Goal: Information Seeking & Learning: Understand process/instructions

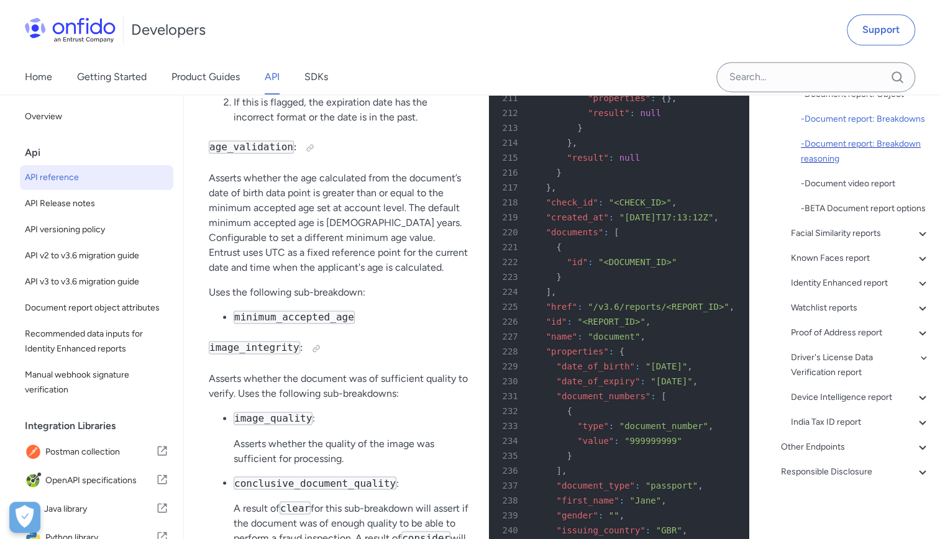
scroll to position [295, 0]
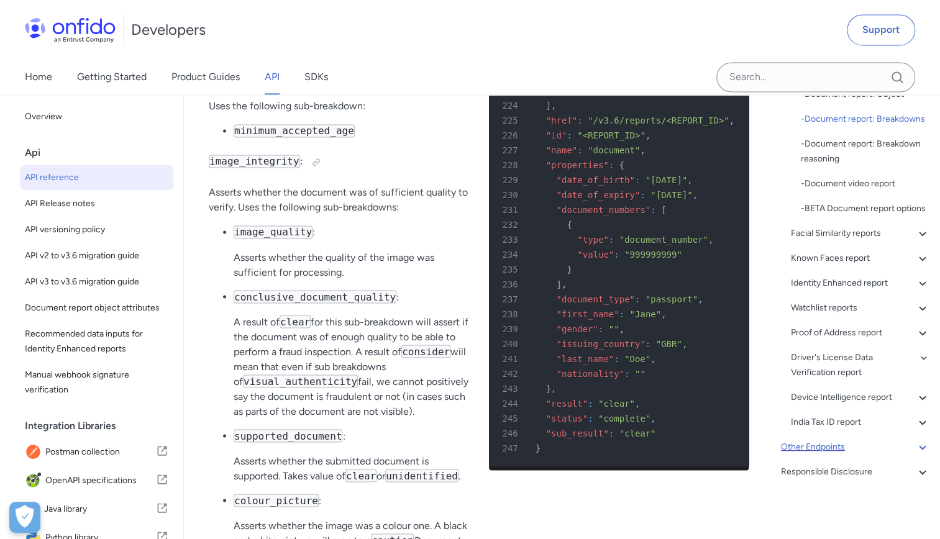
click at [856, 440] on div "Other Endpoints" at bounding box center [855, 447] width 149 height 15
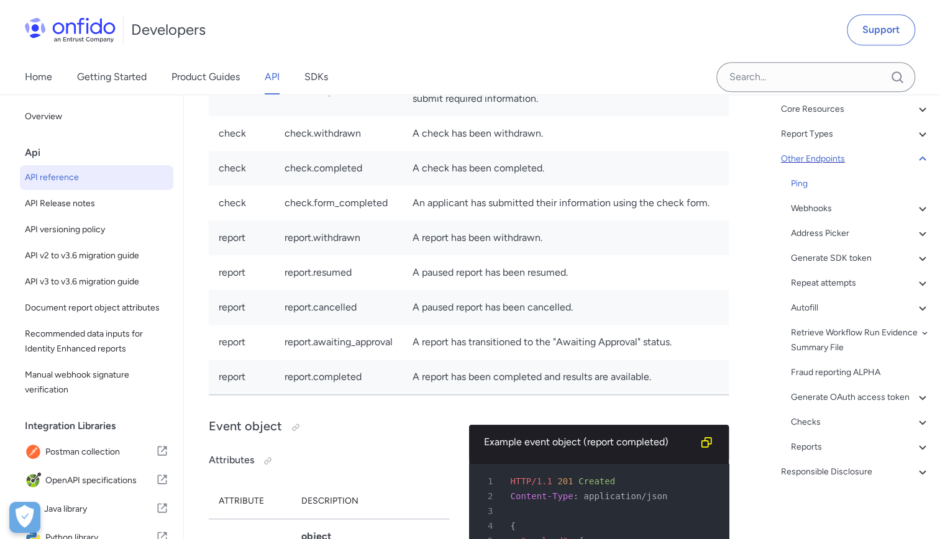
scroll to position [110406, 0]
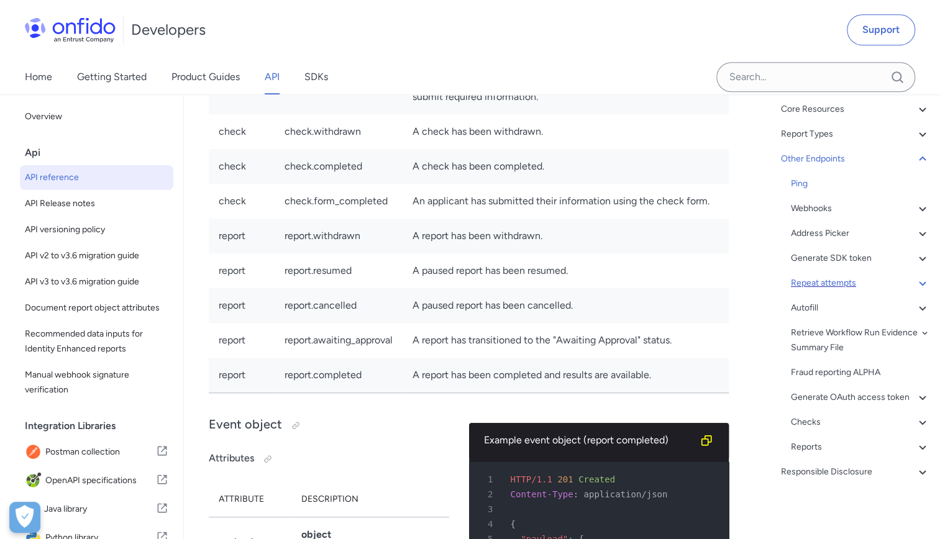
click at [825, 276] on div "Repeat attempts" at bounding box center [860, 283] width 139 height 15
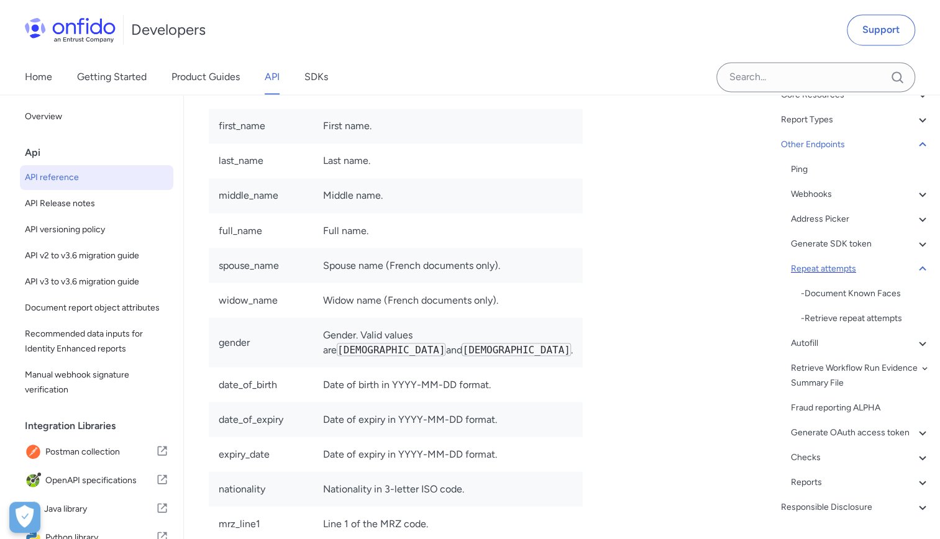
click at [825, 267] on div "Repeat attempts" at bounding box center [860, 268] width 139 height 15
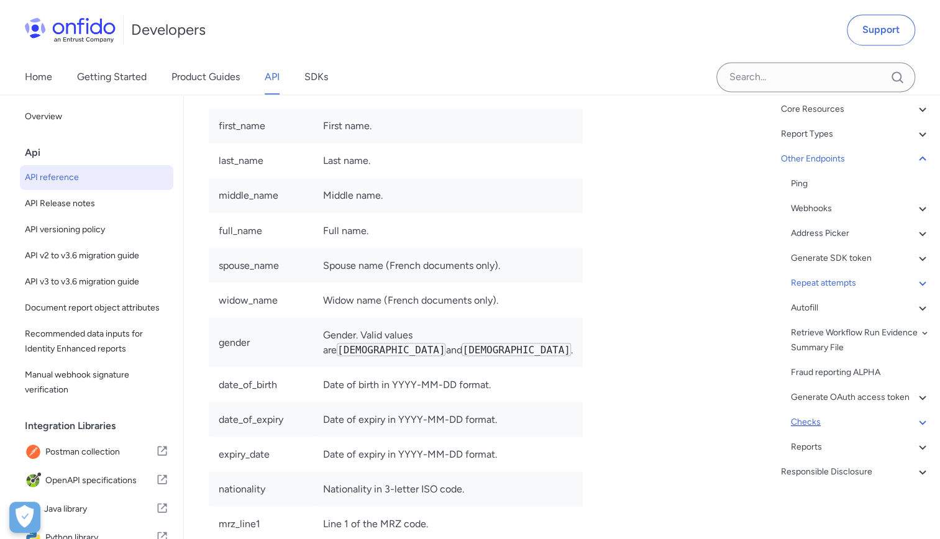
click at [826, 428] on div "Checks" at bounding box center [860, 422] width 139 height 15
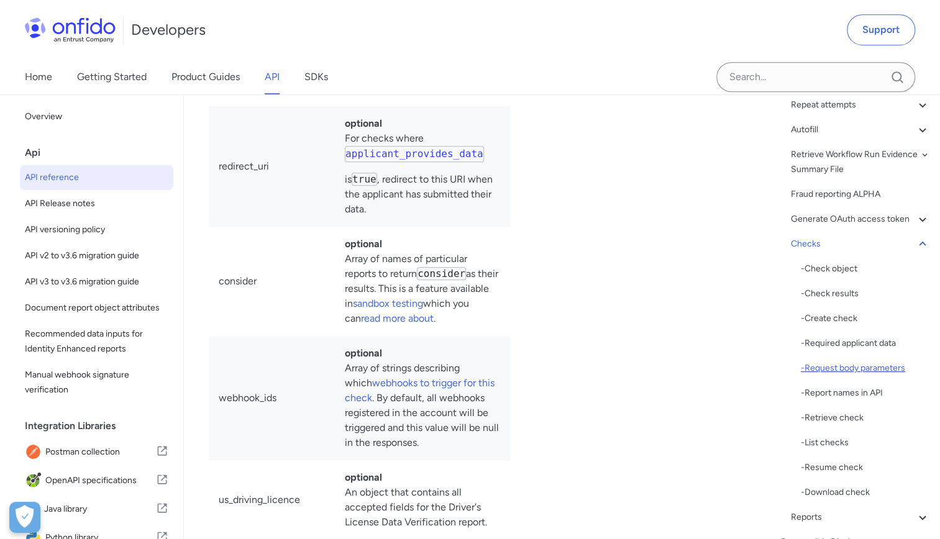
scroll to position [312, 0]
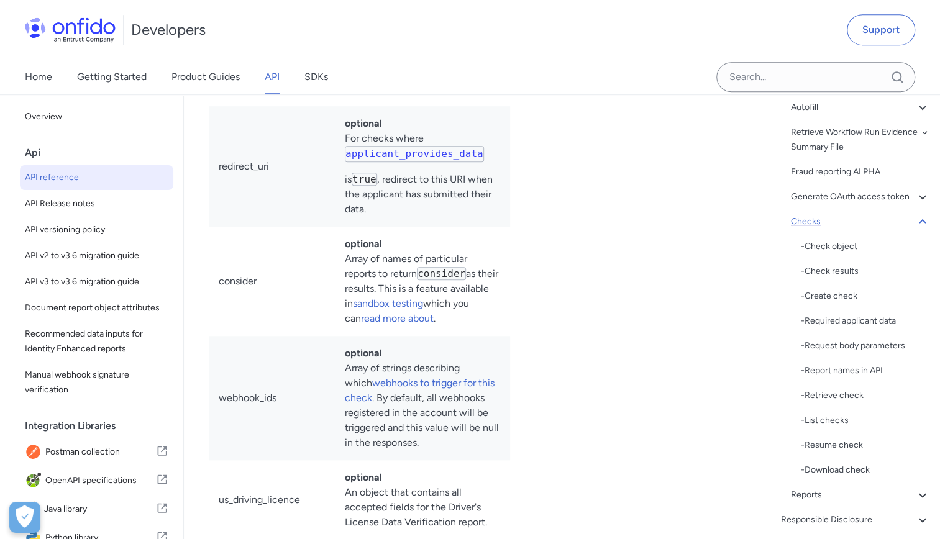
click at [818, 229] on div "Checks" at bounding box center [860, 221] width 139 height 15
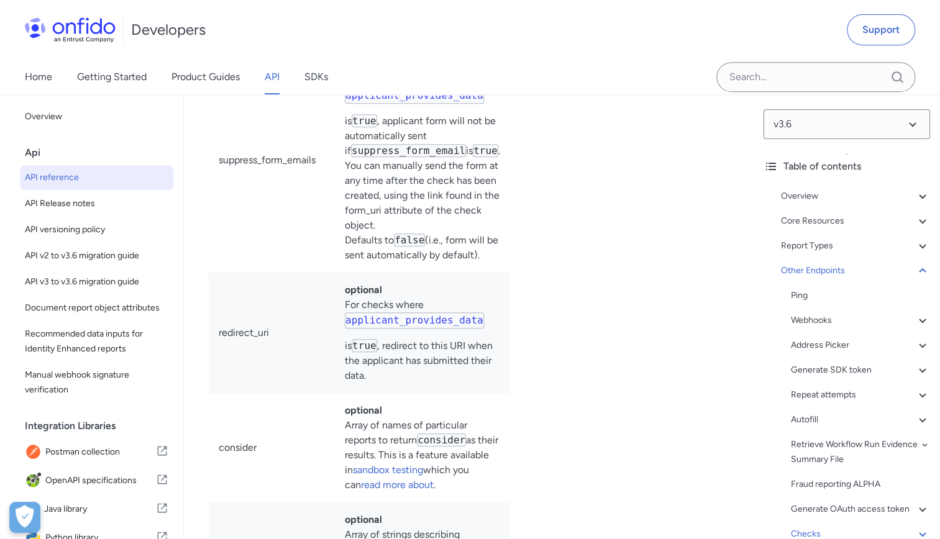
scroll to position [132722, 0]
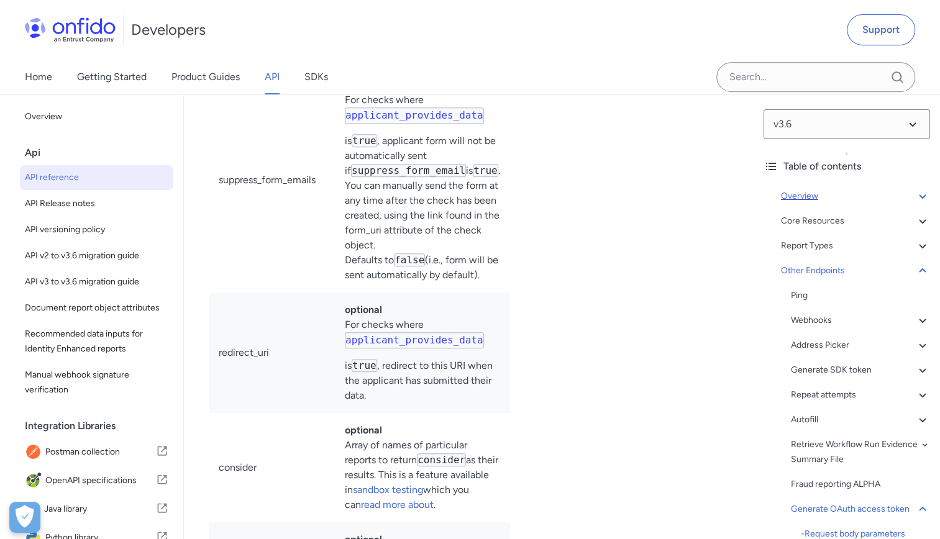
click at [815, 189] on div "Overview" at bounding box center [855, 196] width 149 height 15
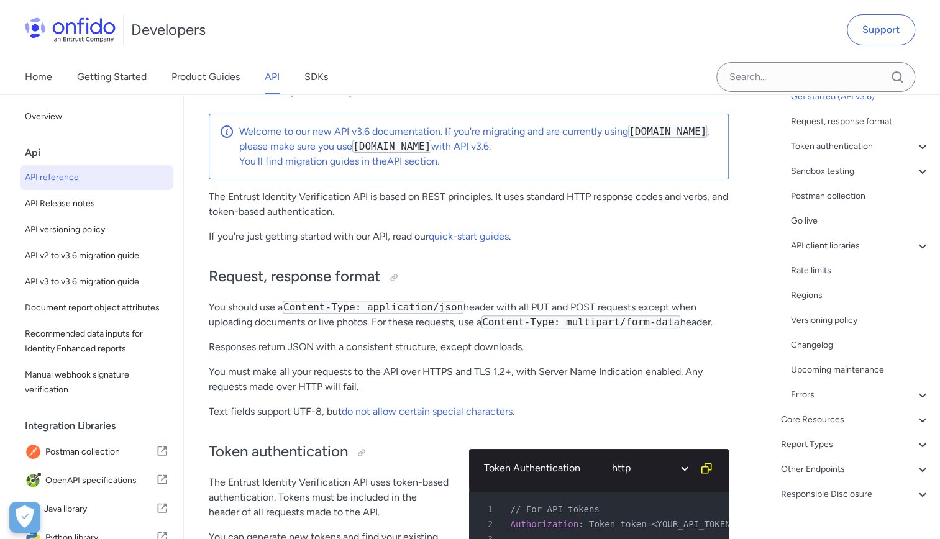
scroll to position [146, 0]
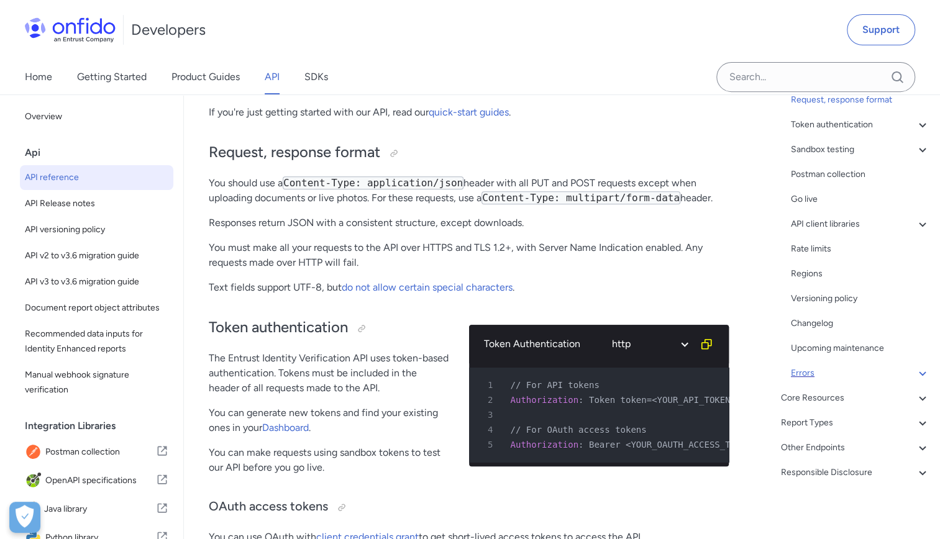
click at [849, 371] on div "Errors" at bounding box center [860, 373] width 139 height 15
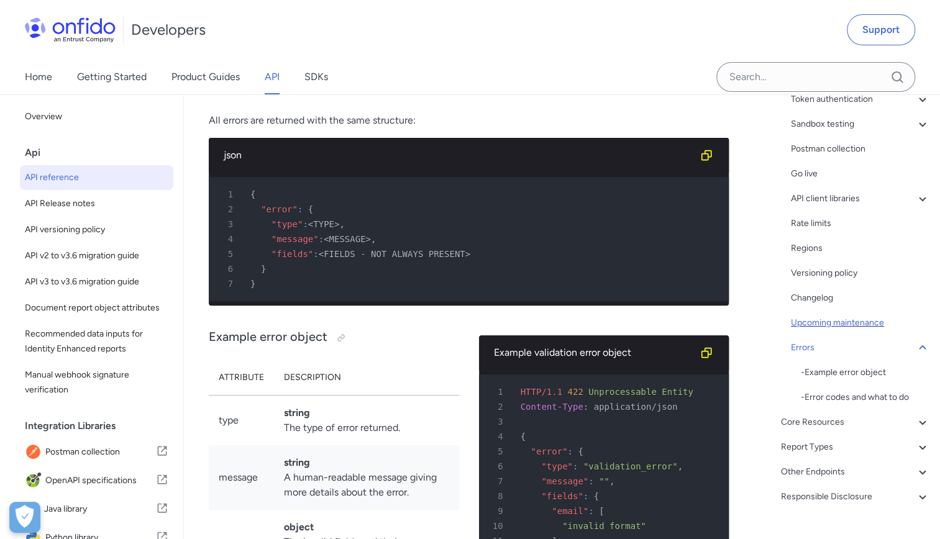
scroll to position [196, 0]
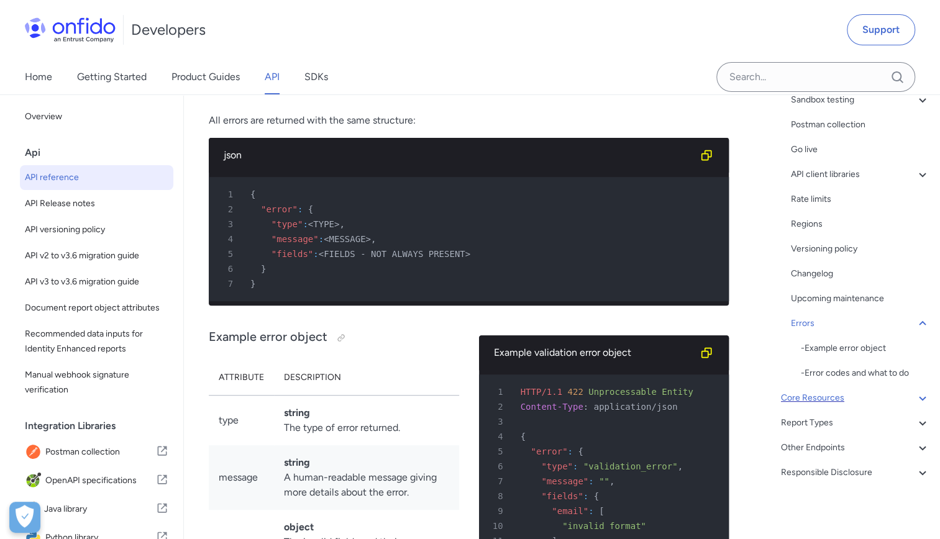
click at [858, 404] on div "Core Resources" at bounding box center [855, 398] width 149 height 15
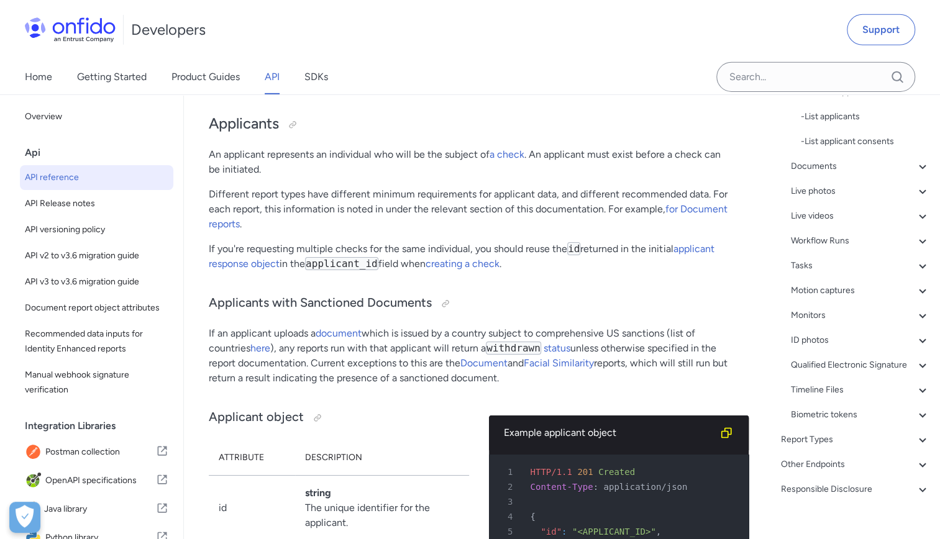
scroll to position [444, 0]
click at [836, 171] on div "Applicants - Applicants with Sanctioned Documents - Applicant object - ID numbe…" at bounding box center [860, 107] width 139 height 626
click at [835, 167] on div "Documents" at bounding box center [860, 164] width 139 height 15
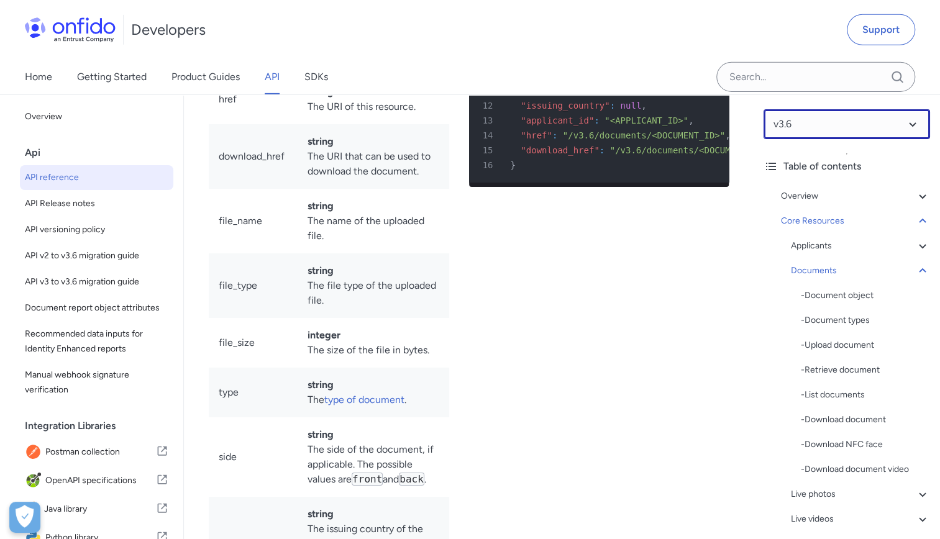
click at [846, 135] on select at bounding box center [846, 124] width 166 height 30
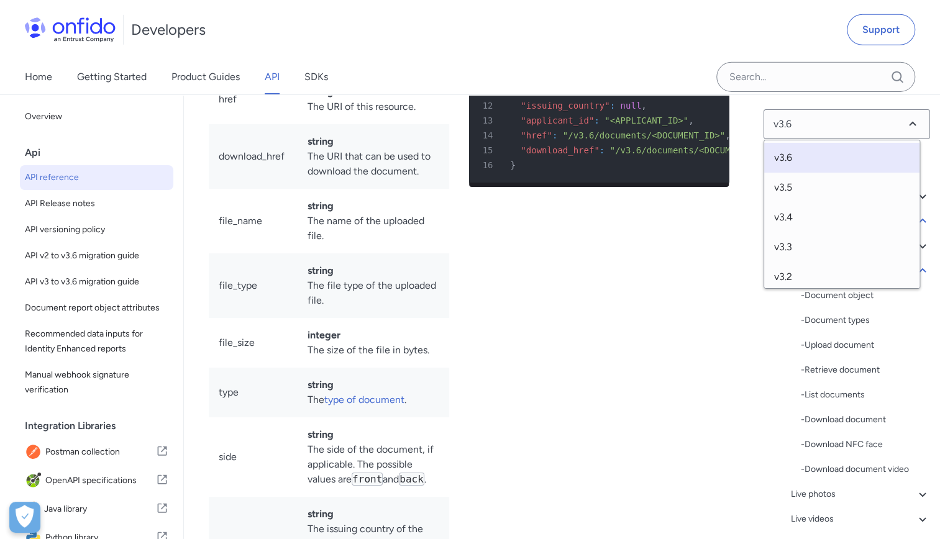
click at [761, 132] on div "v3.6 Table of contents Overview Get started (API v3.6) Request, response format…" at bounding box center [846, 316] width 186 height 445
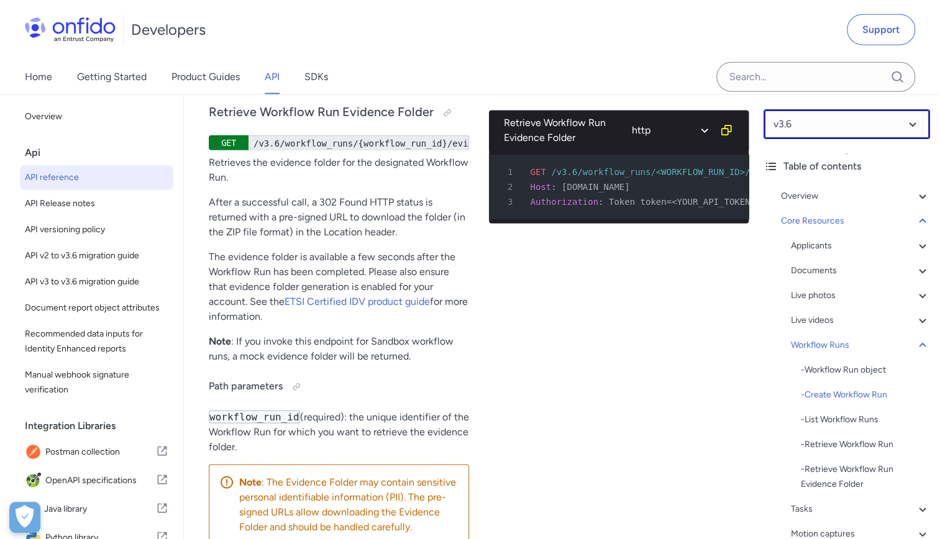
scroll to position [35576, 0]
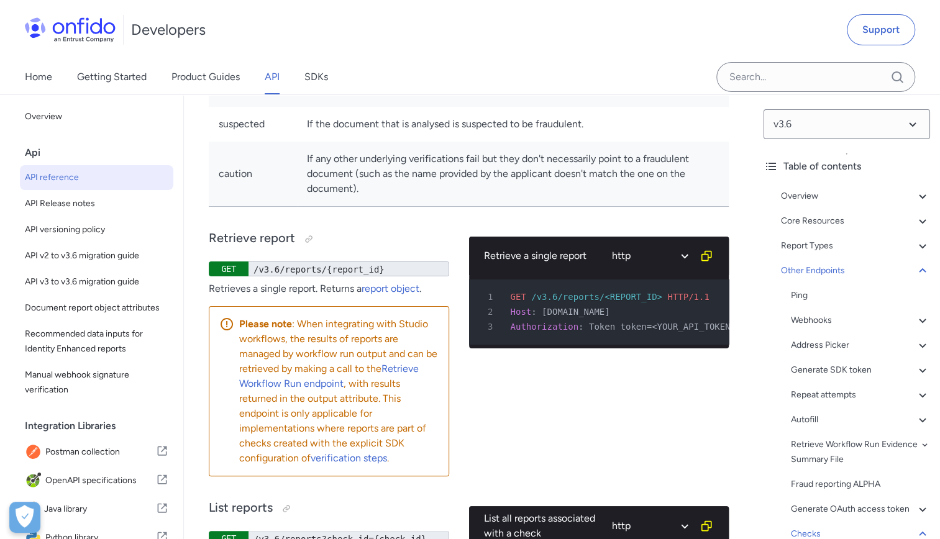
scroll to position [137975, 0]
